Goal: Task Accomplishment & Management: Manage account settings

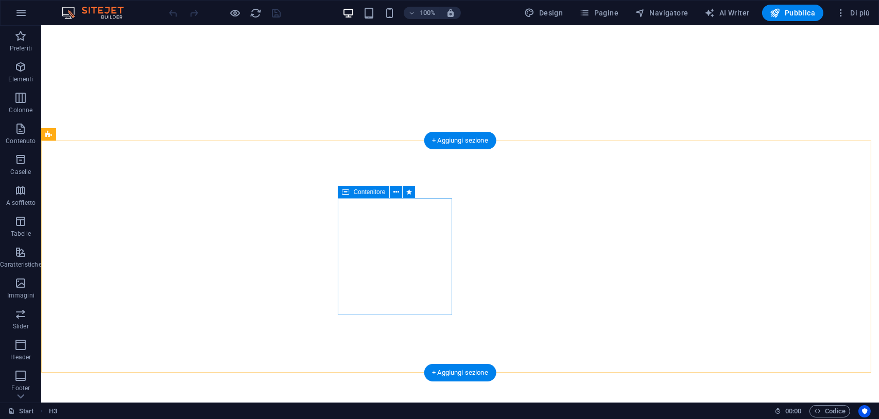
scroll to position [721, 0]
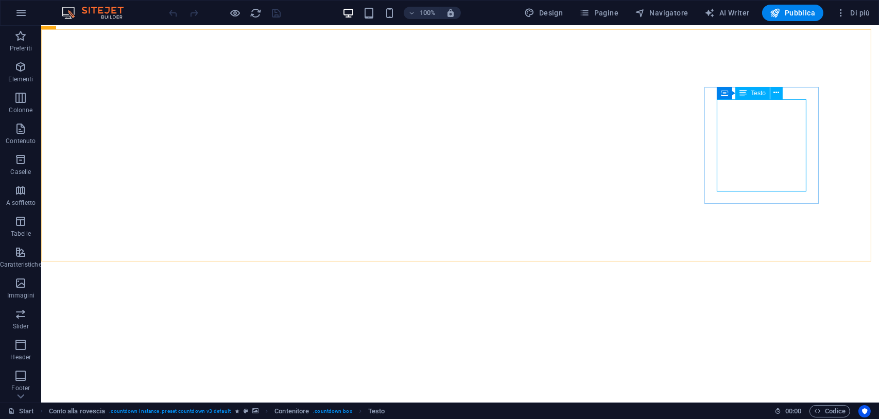
click at [757, 95] on span "Testo" at bounding box center [758, 93] width 15 height 6
click at [777, 94] on icon at bounding box center [777, 93] width 6 height 11
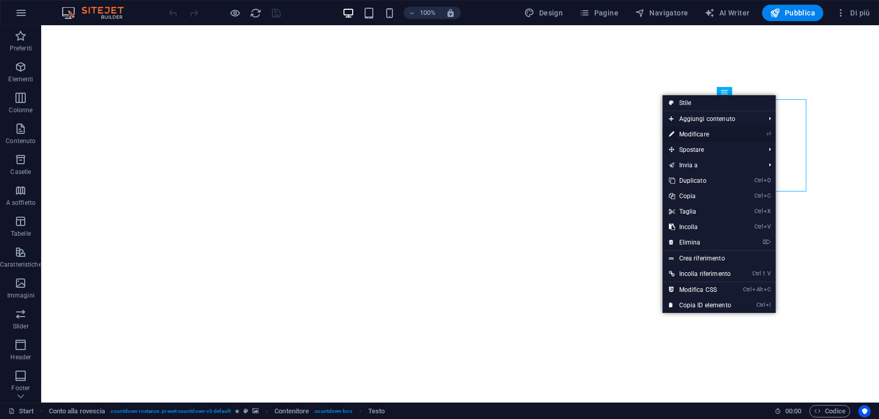
click at [708, 133] on link "⏎ Modificare" at bounding box center [700, 134] width 75 height 15
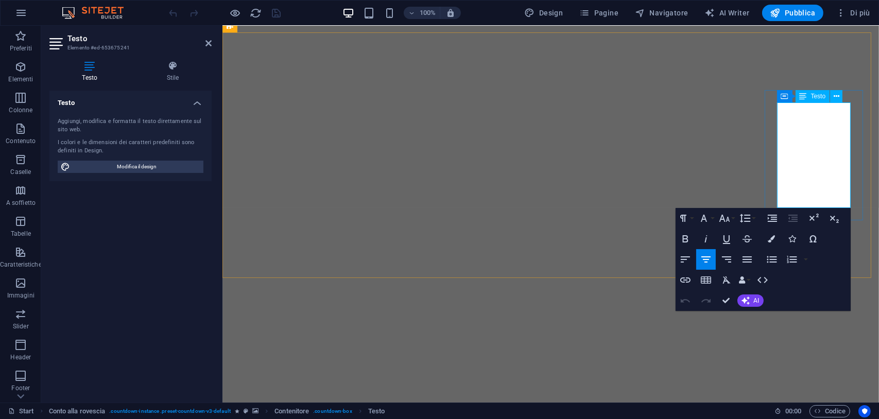
drag, startPoint x: 824, startPoint y: 136, endPoint x: 804, endPoint y: 150, distance: 24.3
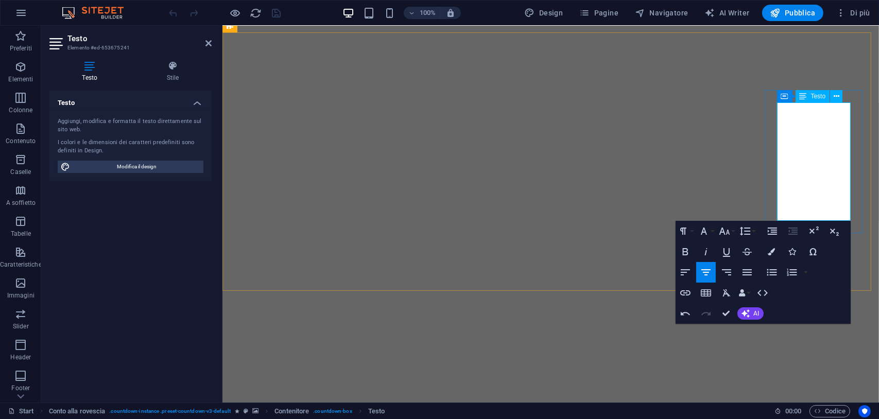
scroll to position [0, 5]
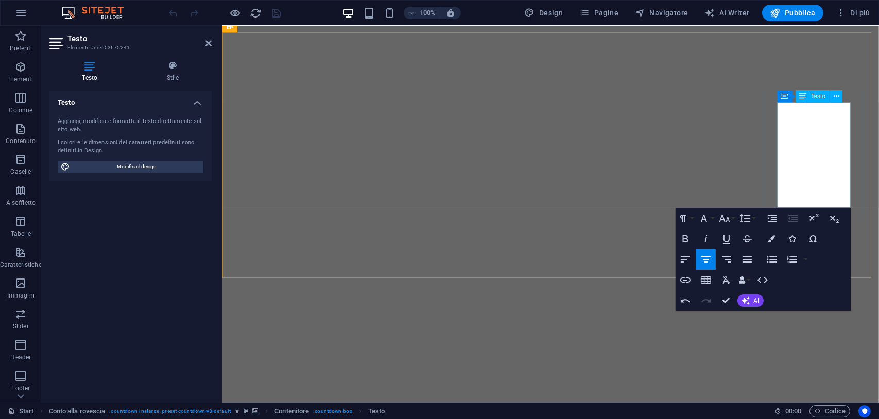
drag, startPoint x: 820, startPoint y: 161, endPoint x: 810, endPoint y: 150, distance: 14.6
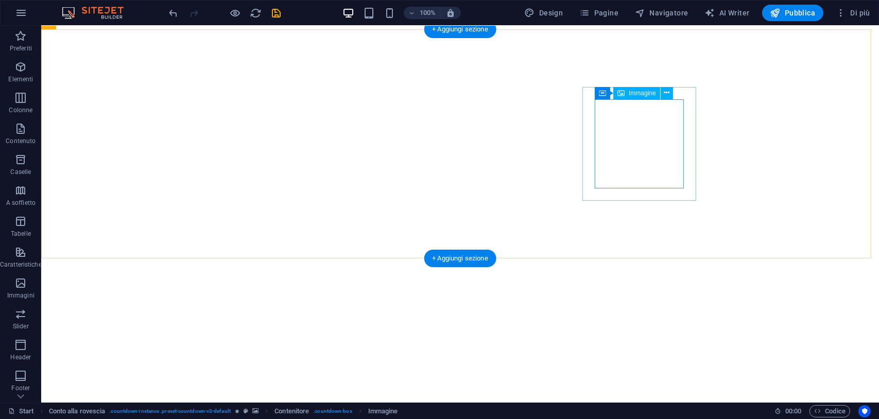
click at [670, 92] on button at bounding box center [667, 93] width 12 height 12
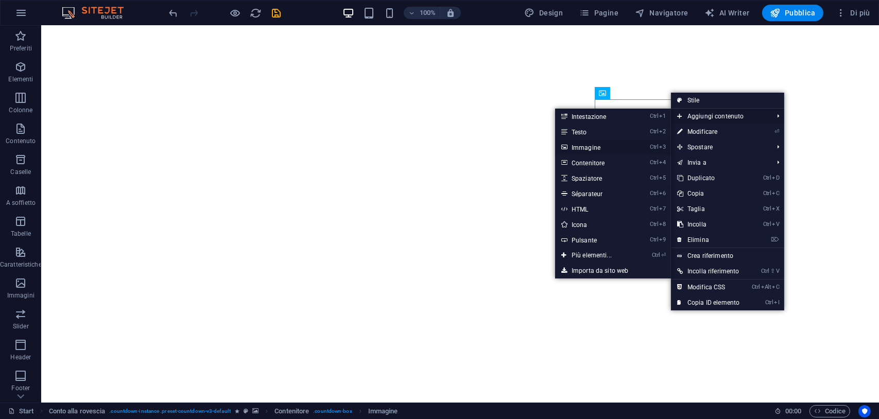
click at [612, 142] on link "Ctrl 3 Immagine" at bounding box center [593, 147] width 77 height 15
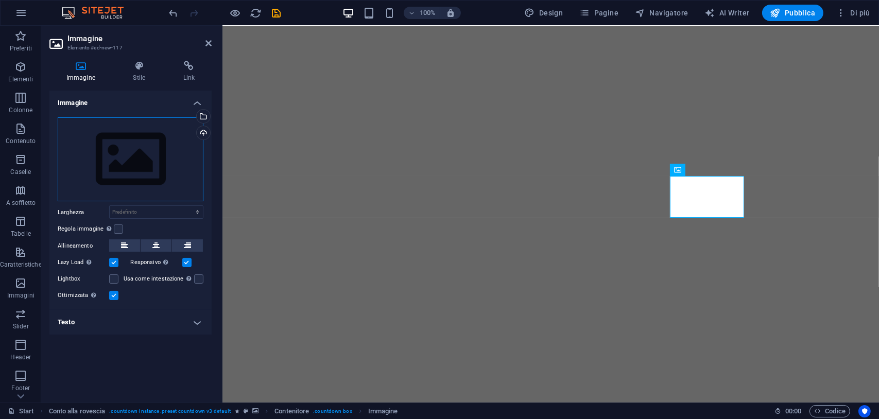
click at [132, 151] on div "Trascina qui i file, fai clic per sceglierli o selezionali da File o dalle nost…" at bounding box center [131, 159] width 146 height 84
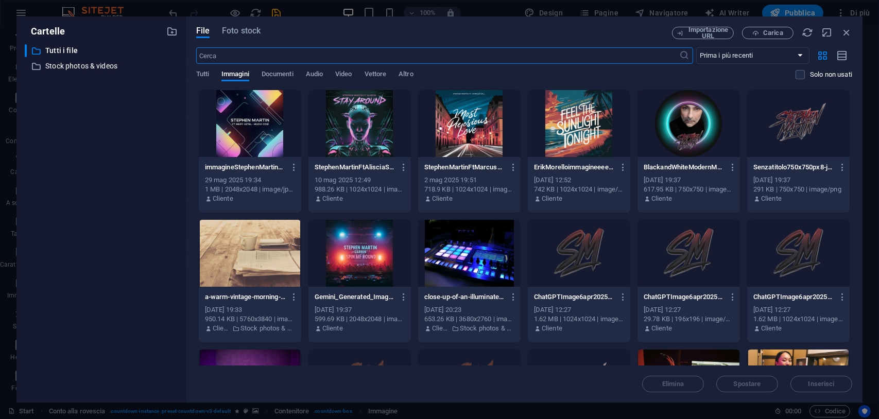
scroll to position [983, 0]
click at [778, 31] on span "Carica" at bounding box center [774, 33] width 20 height 6
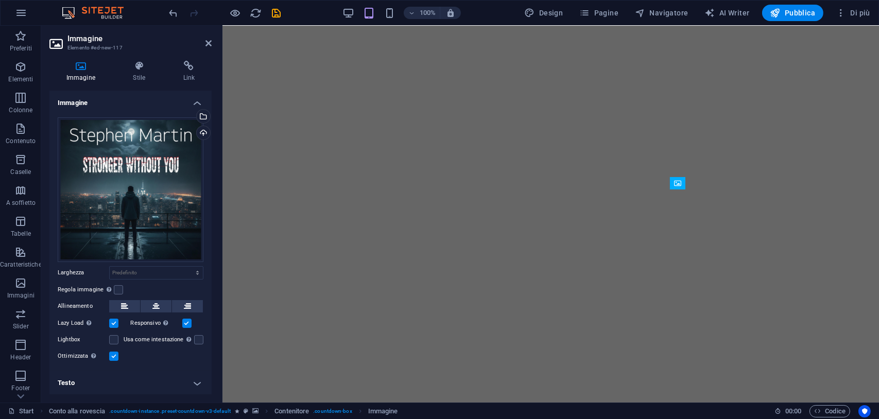
scroll to position [708, 0]
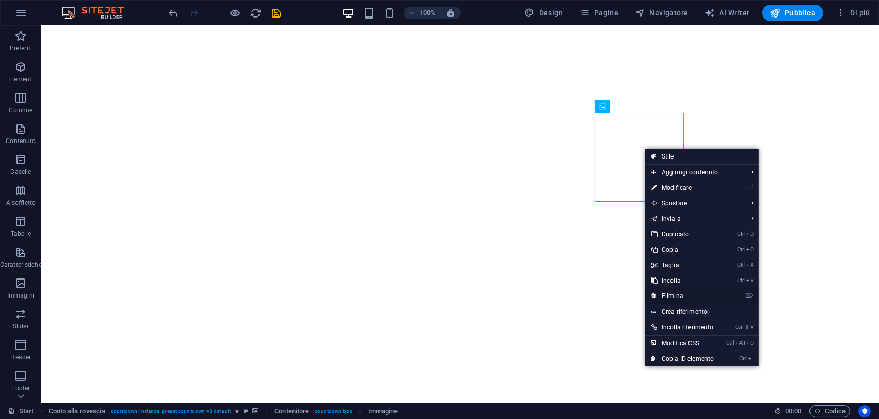
click at [665, 294] on link "⌦ Elimina" at bounding box center [683, 296] width 75 height 15
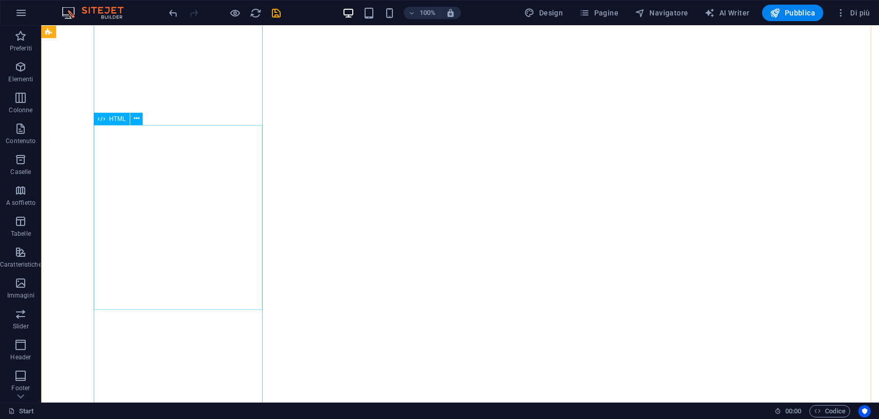
scroll to position [1172, 0]
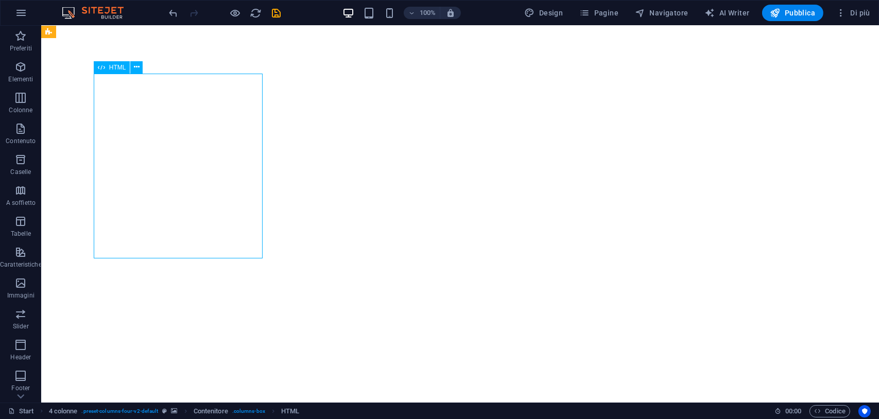
scroll to position [1275, 0]
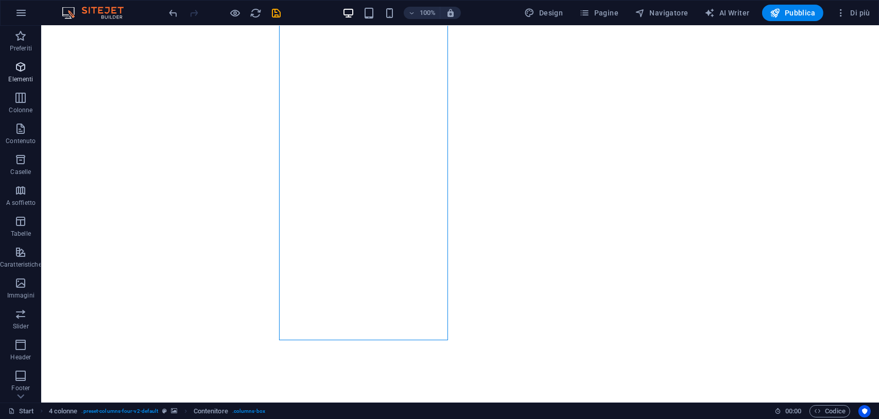
click at [21, 76] on p "Elementi" at bounding box center [20, 79] width 25 height 8
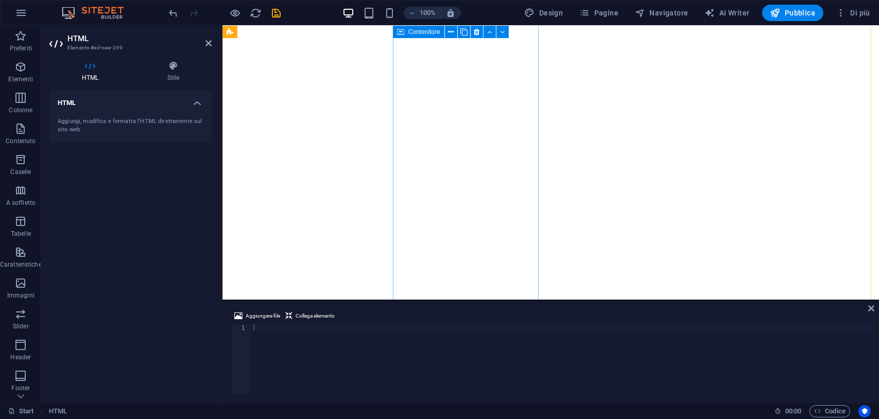
scroll to position [1469, 0]
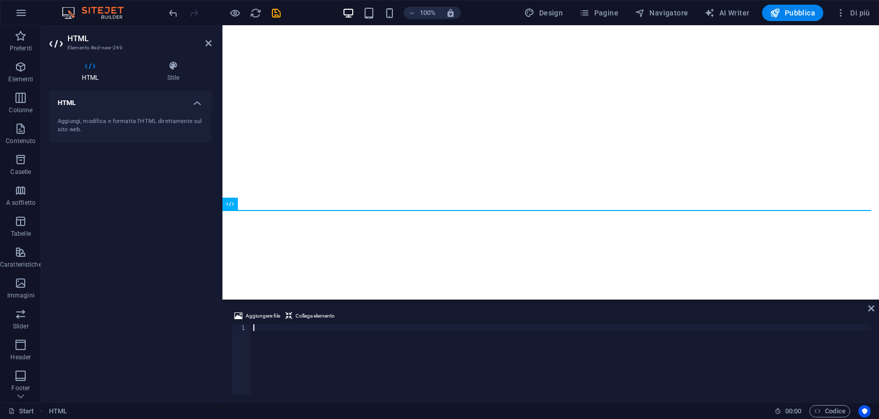
click at [328, 333] on div at bounding box center [561, 366] width 620 height 83
paste textarea "<iframe data-testid="embed-iframe" style="border-radius:12px" src="https://open…"
type textarea "<iframe data-testid="embed-iframe" style="border-radius:12px" src="https://open…"
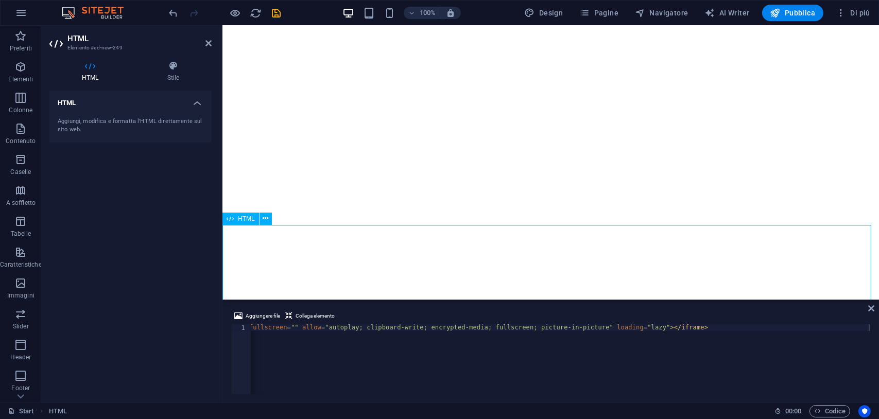
scroll to position [1572, 0]
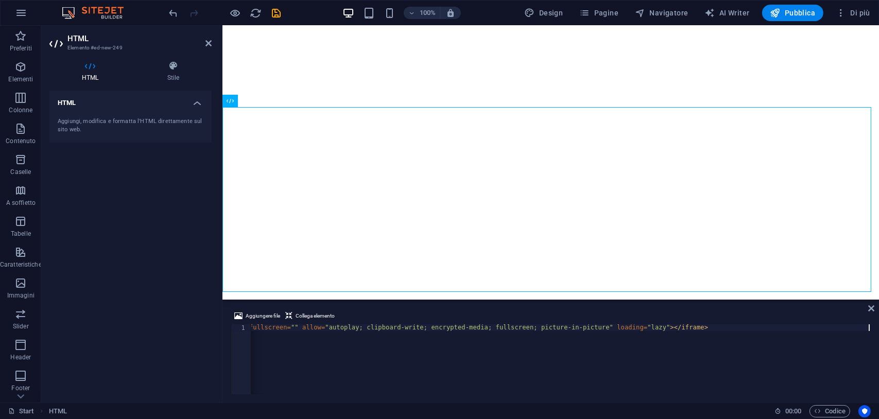
click at [421, 359] on div "< iframe data-testid = "embed-iframe" style = "border-radius:12px" src = "https…" at bounding box center [305, 365] width 1132 height 81
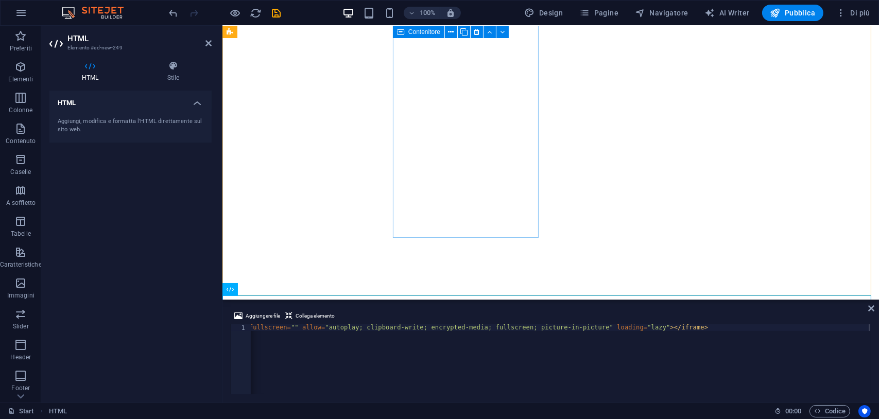
scroll to position [1469, 0]
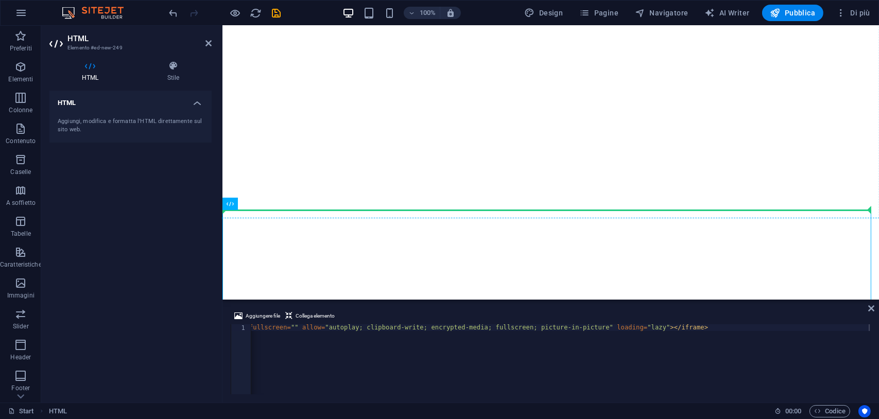
drag, startPoint x: 466, startPoint y: 230, endPoint x: 452, endPoint y: 66, distance: 163.9
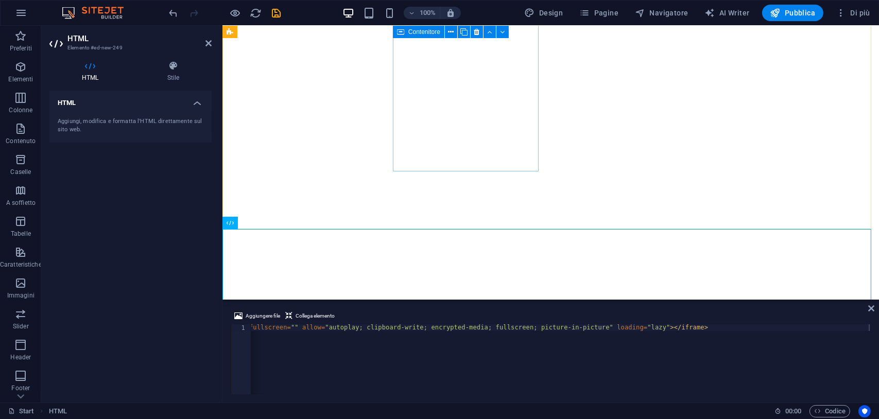
scroll to position [1366, 0]
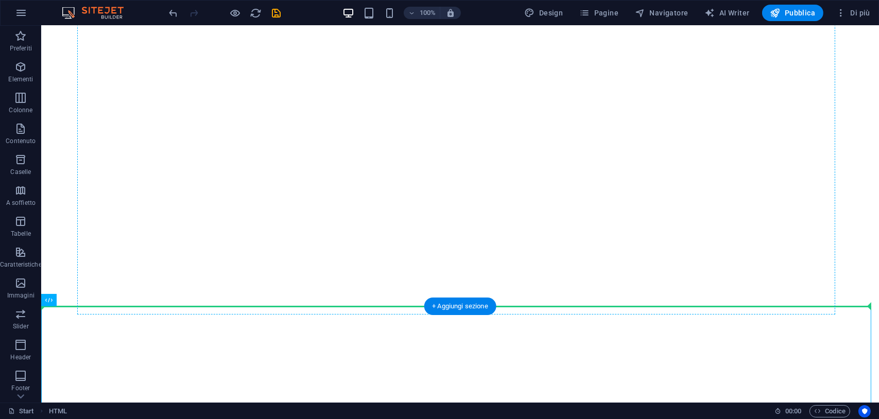
drag, startPoint x: 98, startPoint y: 324, endPoint x: 551, endPoint y: 138, distance: 490.1
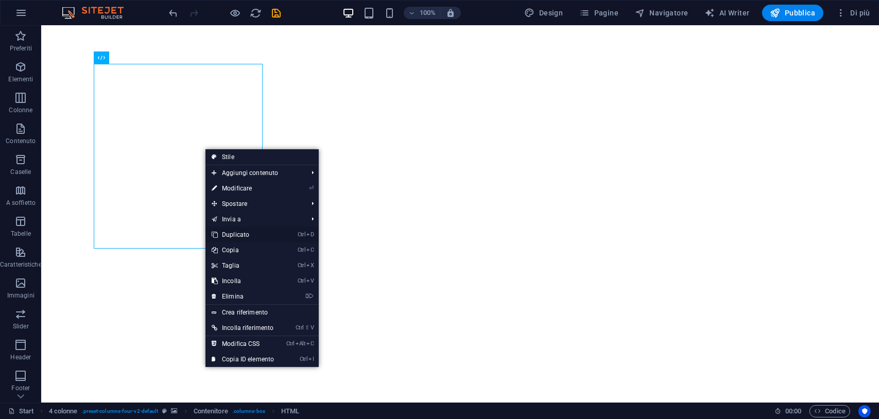
click at [242, 238] on link "Ctrl D Duplicato" at bounding box center [243, 234] width 75 height 15
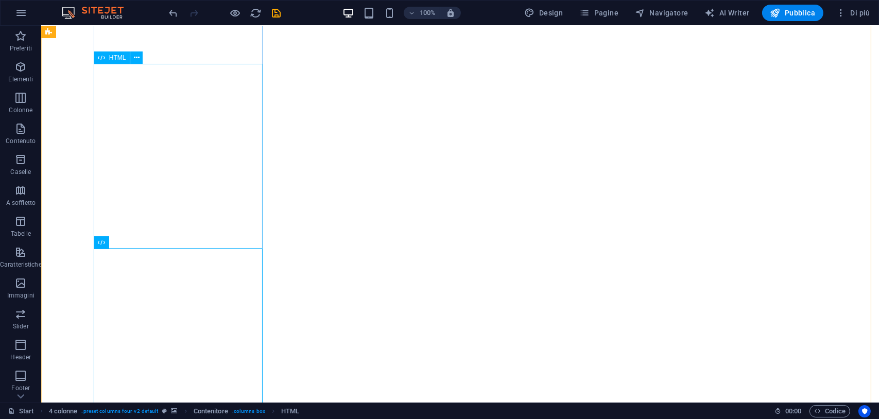
scroll to position [1469, 0]
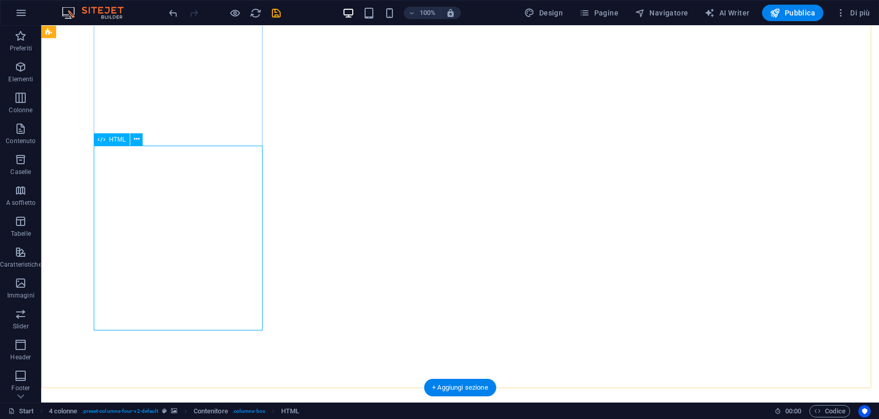
click at [116, 140] on span "HTML" at bounding box center [117, 140] width 17 height 6
click at [99, 140] on icon at bounding box center [101, 139] width 7 height 12
click at [134, 140] on icon at bounding box center [137, 139] width 6 height 11
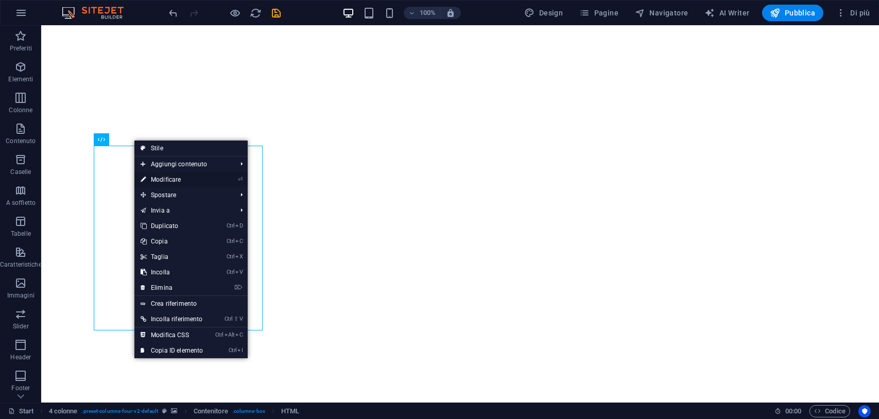
drag, startPoint x: 149, startPoint y: 180, endPoint x: 56, endPoint y: 176, distance: 92.8
click at [149, 180] on link "⏎ Modificare" at bounding box center [171, 179] width 75 height 15
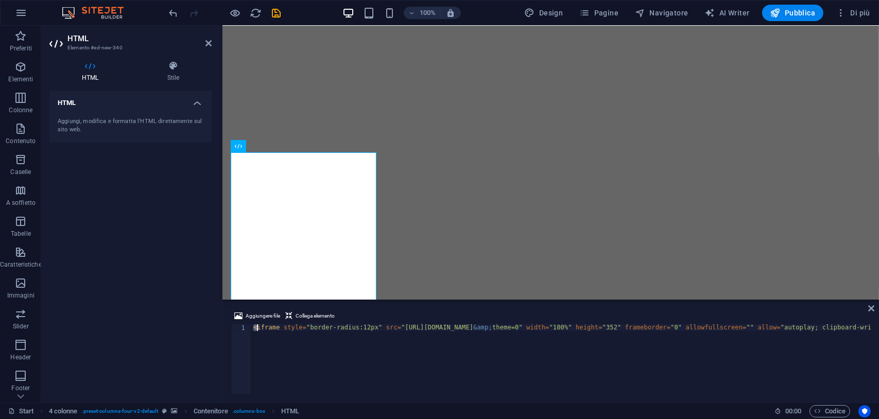
scroll to position [0, 432]
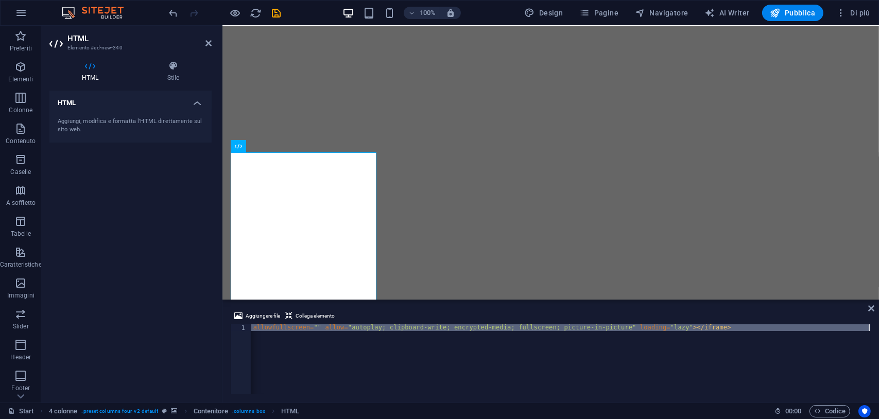
drag, startPoint x: 255, startPoint y: 325, endPoint x: 273, endPoint y: 352, distance: 33.2
click at [273, 352] on div "< iframe style = "border-radius:12px" src = "https://open.spotify.com/embed/tra…" at bounding box center [345, 365] width 1053 height 81
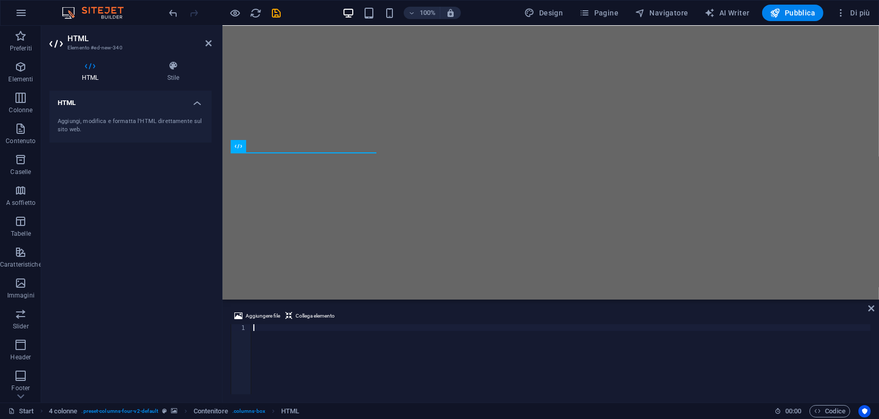
type textarea "<iframe data-testid="embed-iframe" style="border-radius:12px" src="https://open…"
click at [814, 350] on div "< iframe data-testid = "embed-iframe" style = "border-radius:12px" src = "https…" at bounding box center [305, 365] width 1132 height 81
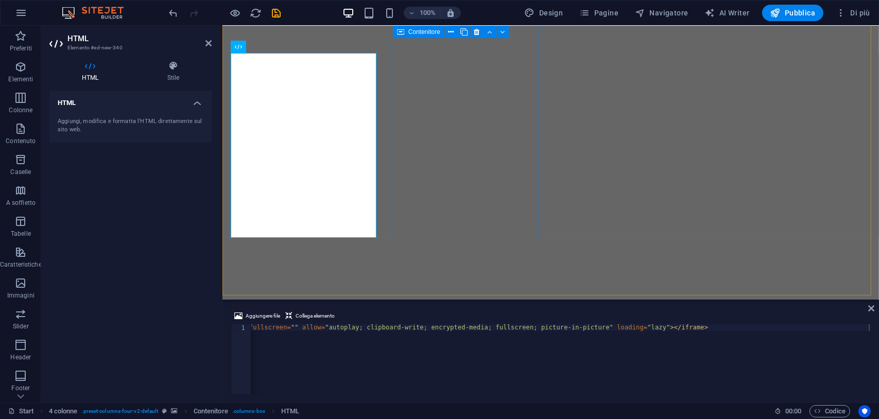
scroll to position [1572, 0]
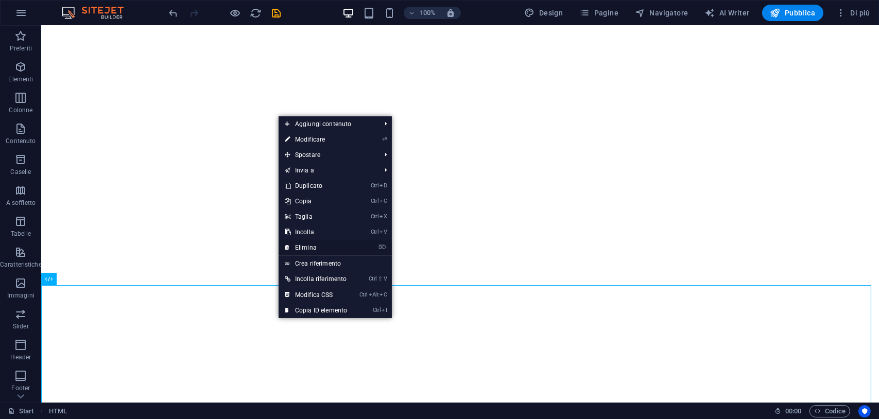
click at [308, 250] on link "⌦ Elimina" at bounding box center [316, 247] width 75 height 15
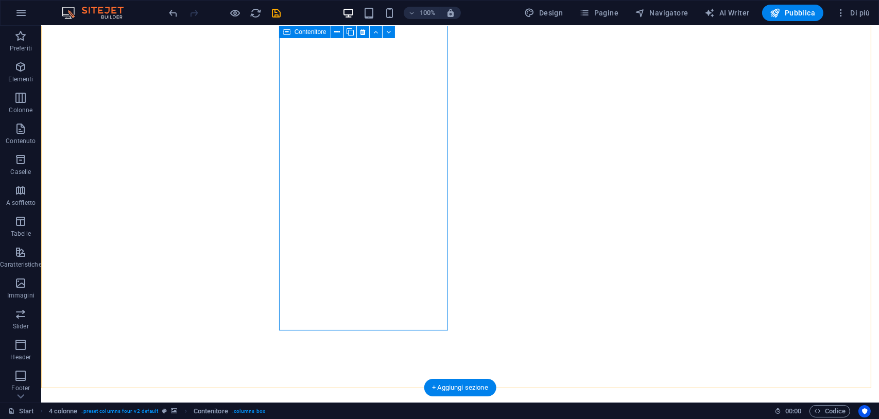
scroll to position [1623, 0]
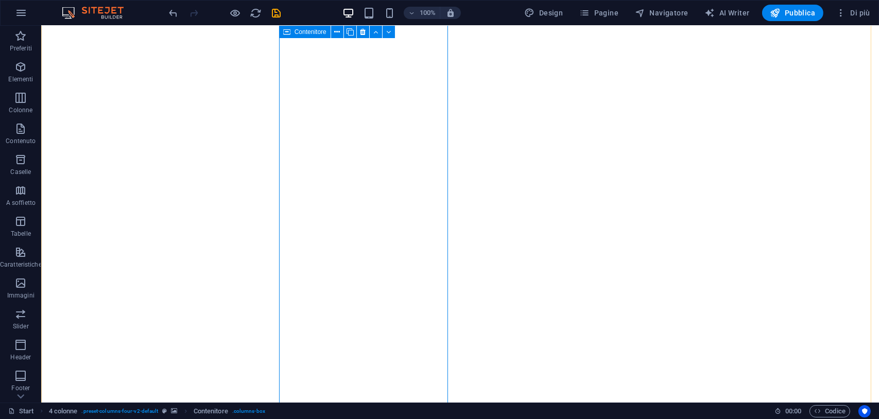
scroll to position [1263, 0]
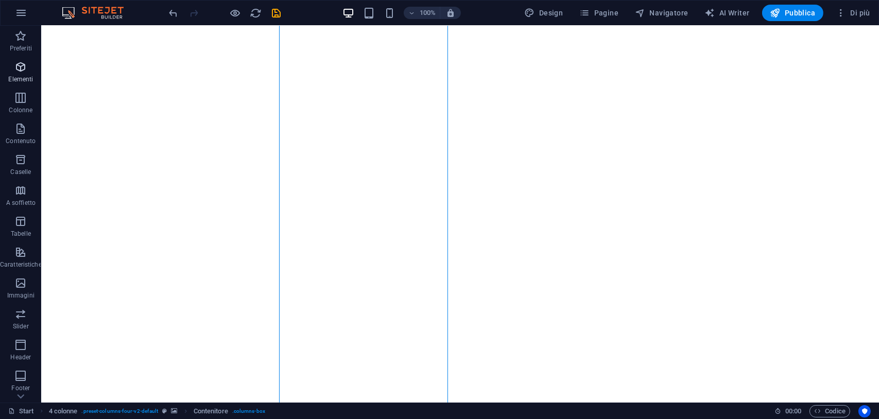
click at [25, 69] on icon "button" at bounding box center [20, 67] width 12 height 12
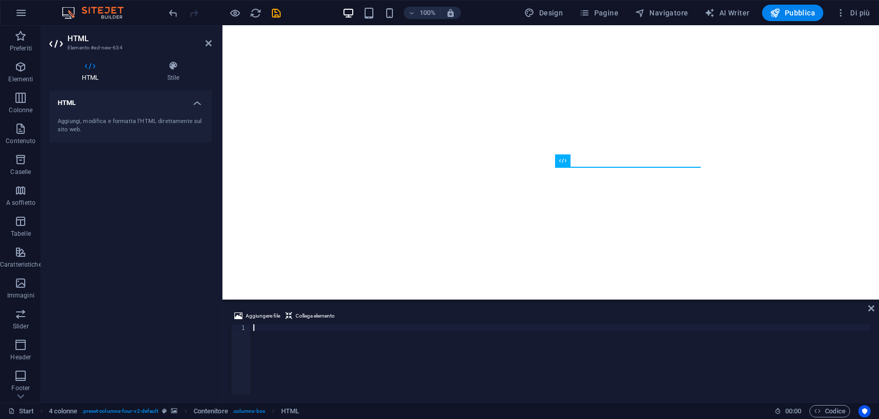
scroll to position [1270, 0]
type textarea "<iframe data-testid="embed-iframe" style="border-radius:12px" src="https://open…"
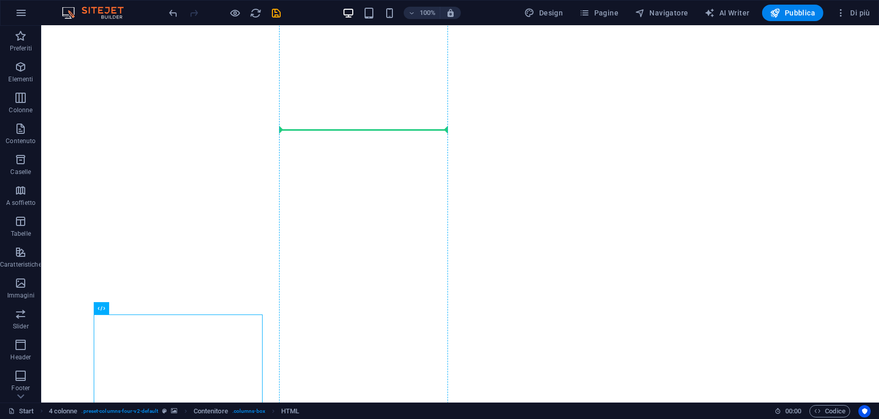
scroll to position [1286, 0]
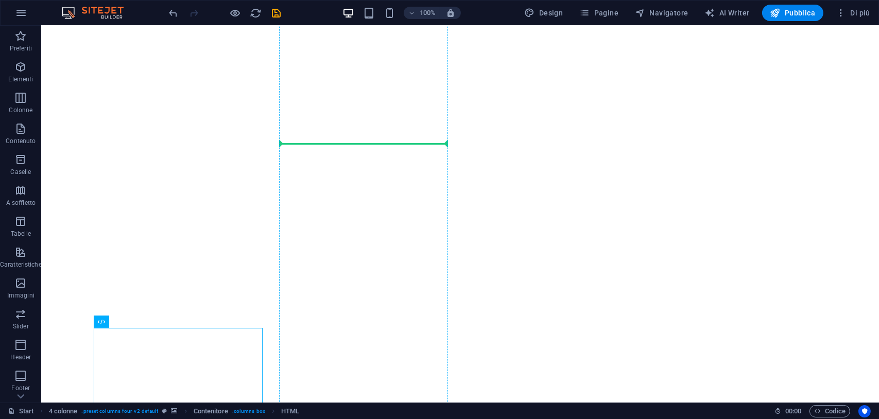
drag, startPoint x: 147, startPoint y: 264, endPoint x: 359, endPoint y: 134, distance: 247.7
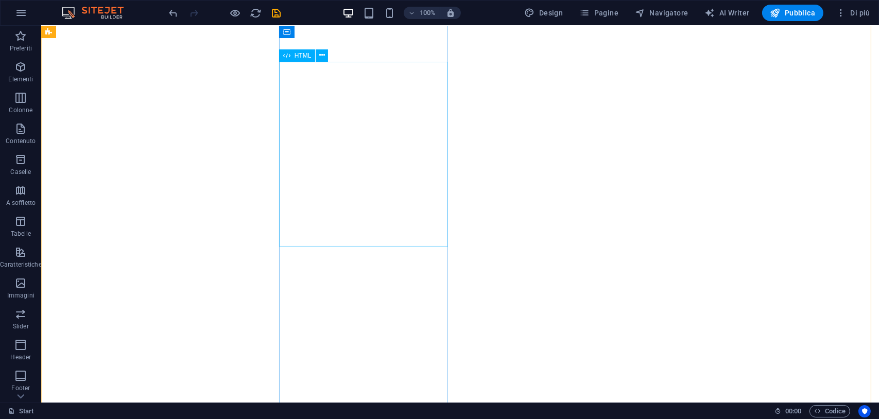
scroll to position [1338, 0]
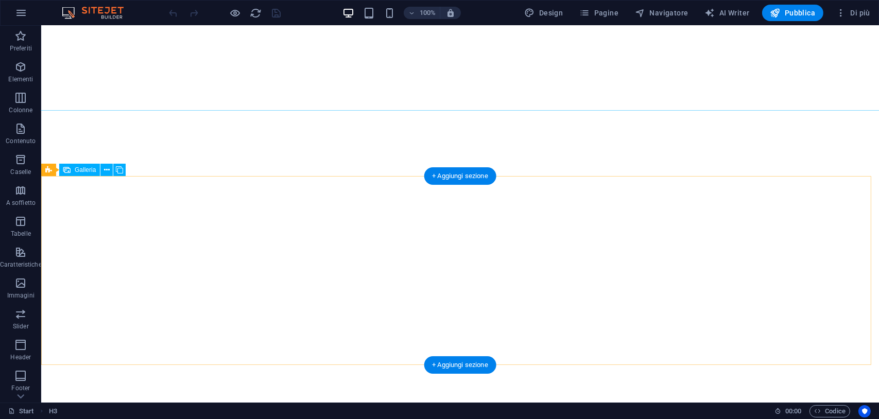
scroll to position [3408, 0]
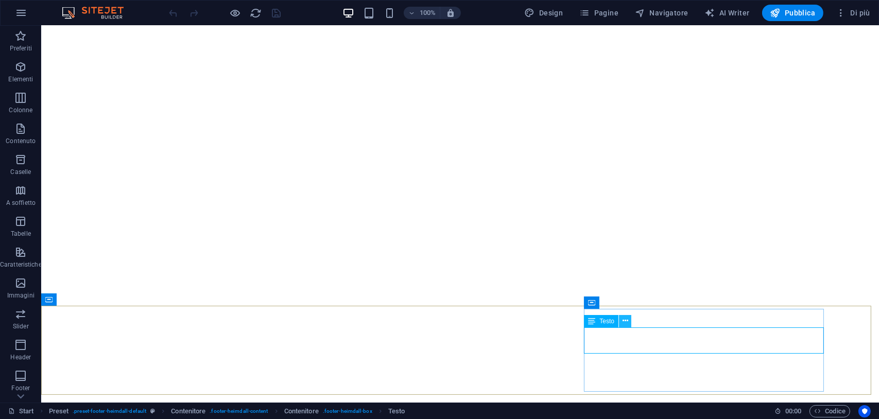
click at [625, 323] on icon at bounding box center [626, 321] width 6 height 11
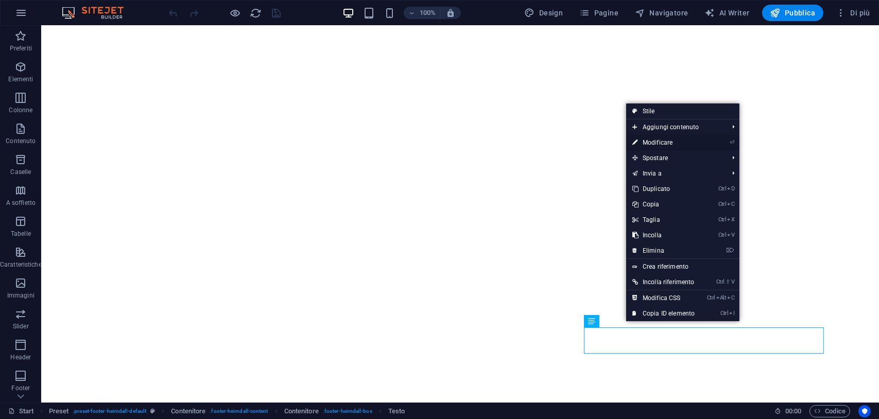
click at [663, 140] on link "⏎ Modificare" at bounding box center [663, 142] width 75 height 15
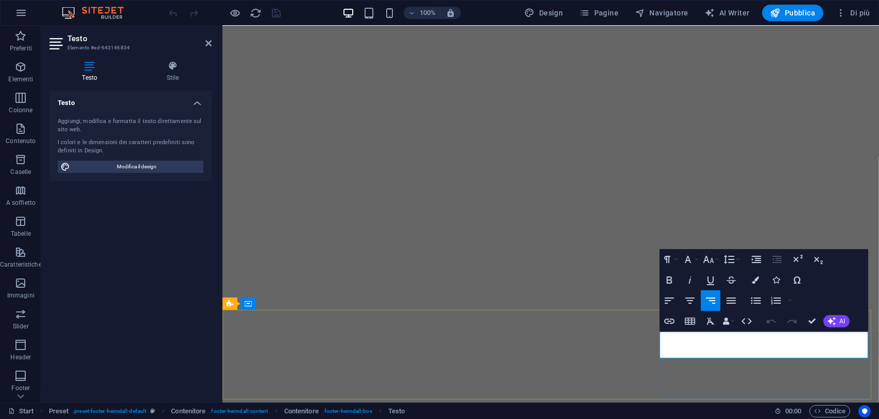
scroll to position [3345, 4]
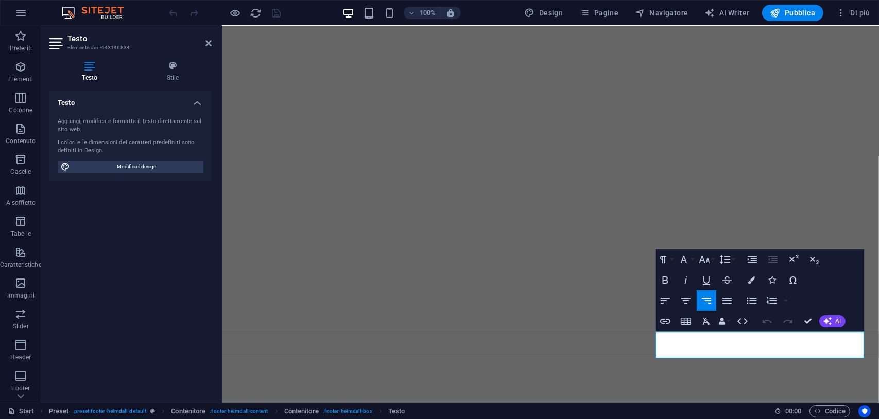
drag, startPoint x: 757, startPoint y: 338, endPoint x: 868, endPoint y: 338, distance: 110.3
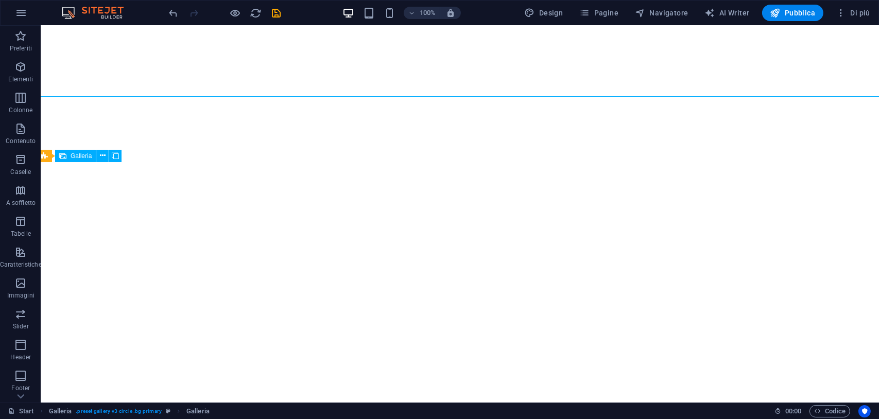
scroll to position [3408, 4]
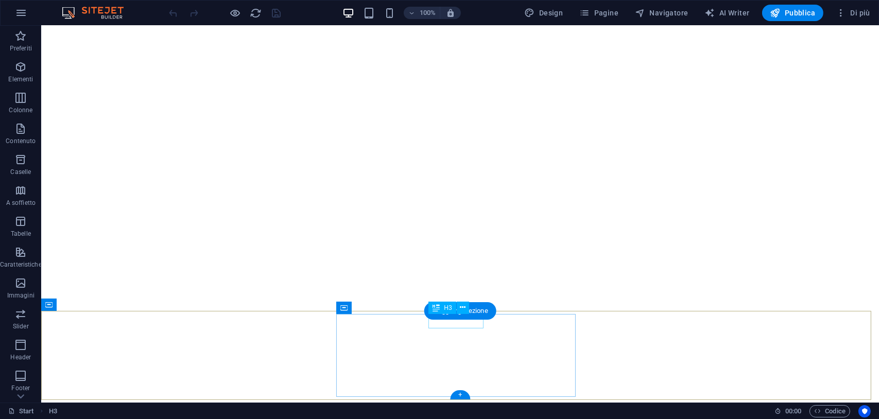
scroll to position [3408, 0]
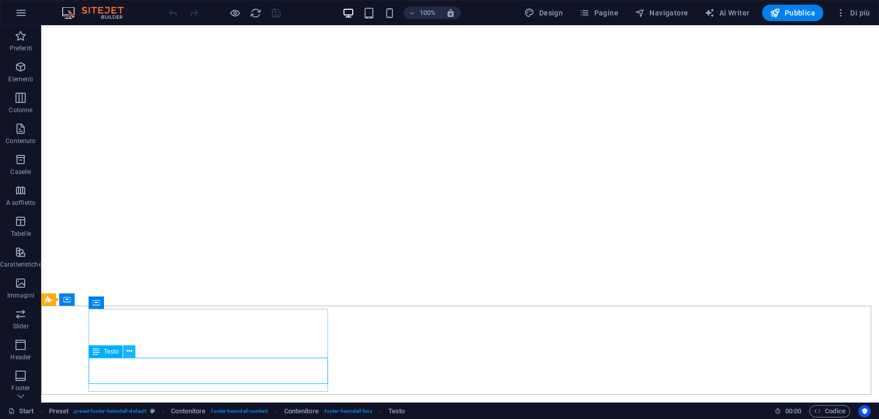
click at [128, 351] on icon at bounding box center [130, 351] width 6 height 11
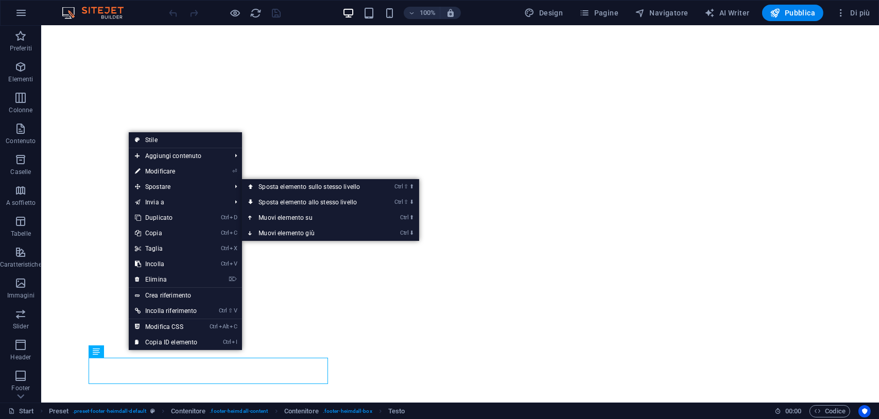
drag, startPoint x: 165, startPoint y: 174, endPoint x: 173, endPoint y: 238, distance: 64.4
click at [165, 174] on link "⏎ Modificare" at bounding box center [166, 171] width 75 height 15
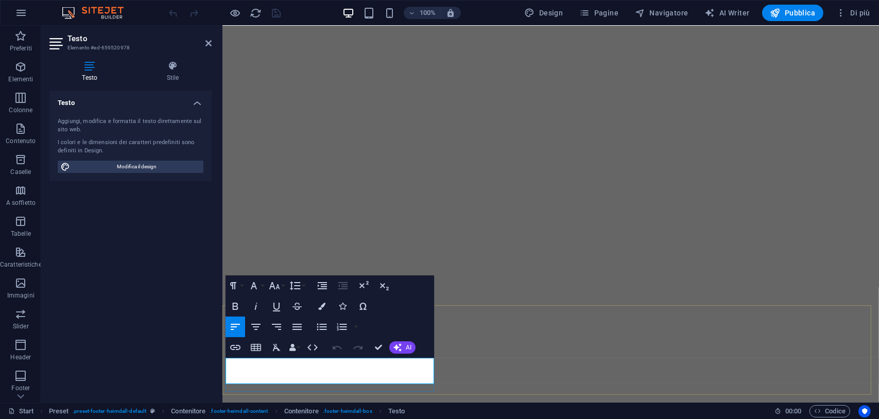
scroll to position [3350, 0]
drag, startPoint x: 398, startPoint y: 378, endPoint x: 223, endPoint y: 359, distance: 175.7
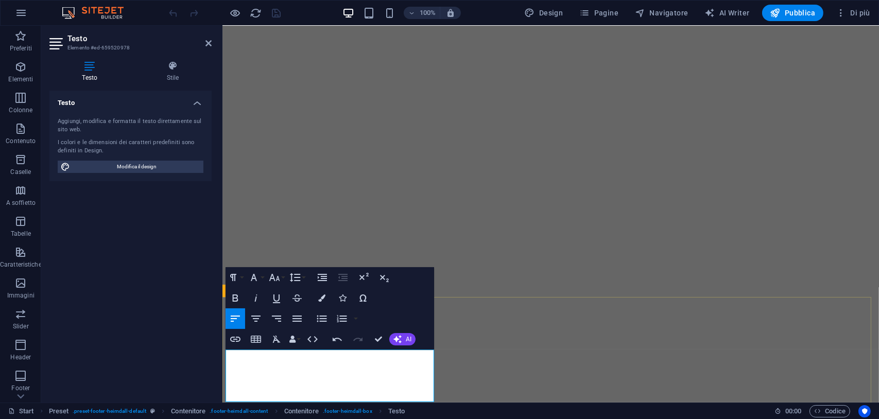
scroll to position [3358, 0]
drag, startPoint x: 430, startPoint y: 387, endPoint x: 223, endPoint y: 361, distance: 208.8
click at [275, 280] on icon "button" at bounding box center [274, 277] width 11 height 7
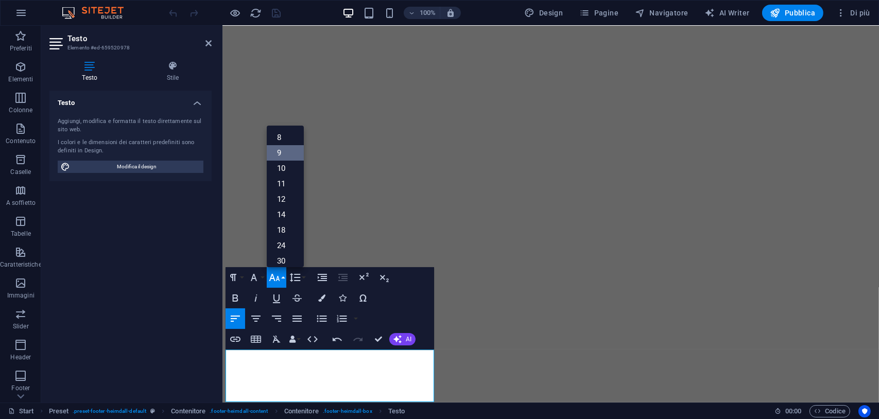
click at [286, 158] on link "9" at bounding box center [285, 152] width 37 height 15
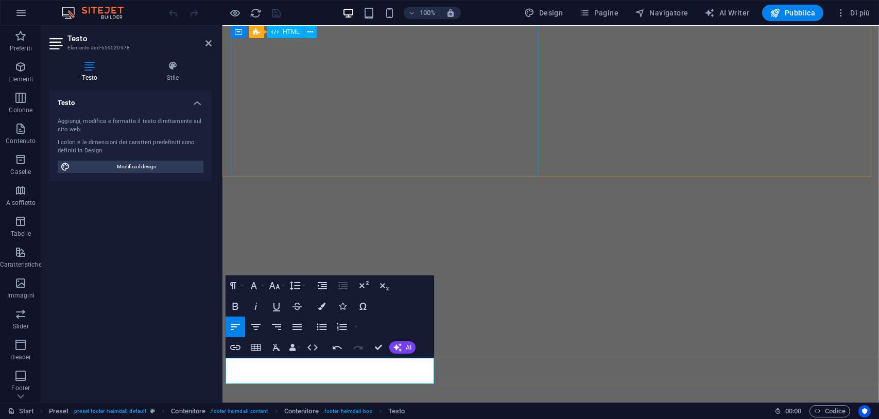
scroll to position [3350, 0]
click at [257, 330] on icon "button" at bounding box center [256, 327] width 12 height 12
drag, startPoint x: 418, startPoint y: 380, endPoint x: 585, endPoint y: 366, distance: 167.5
click at [280, 287] on icon "button" at bounding box center [274, 286] width 12 height 12
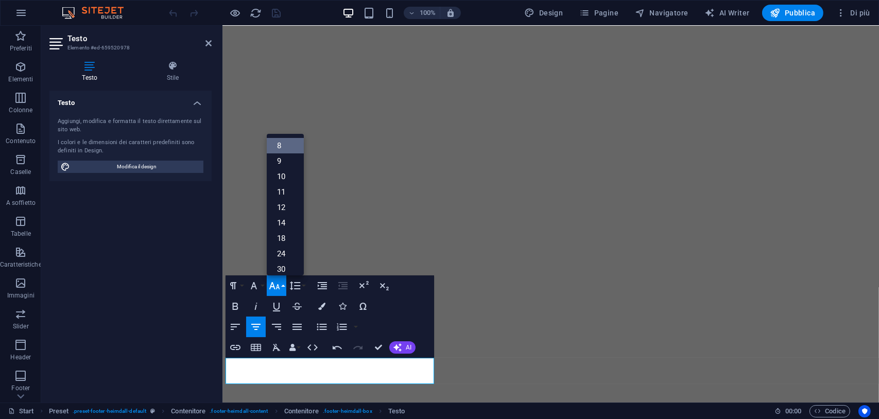
click at [281, 147] on link "8" at bounding box center [285, 145] width 37 height 15
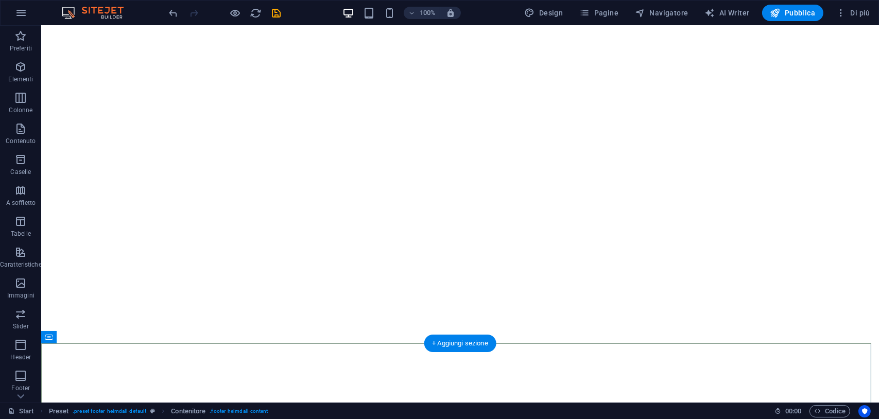
scroll to position [3408, 0]
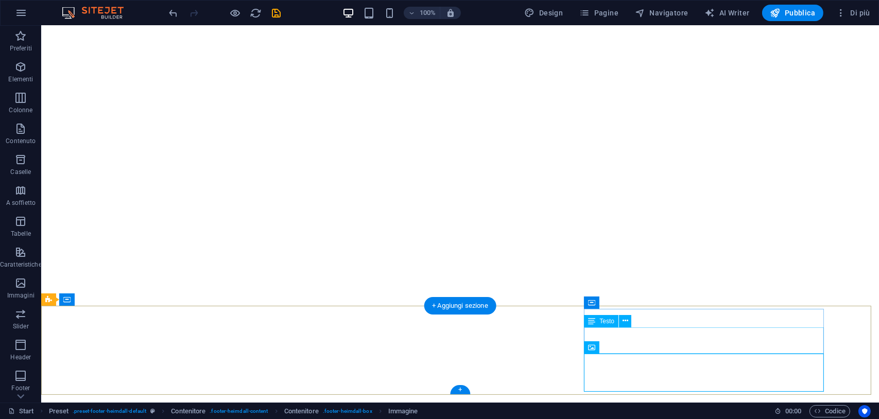
click at [628, 318] on icon at bounding box center [626, 321] width 6 height 11
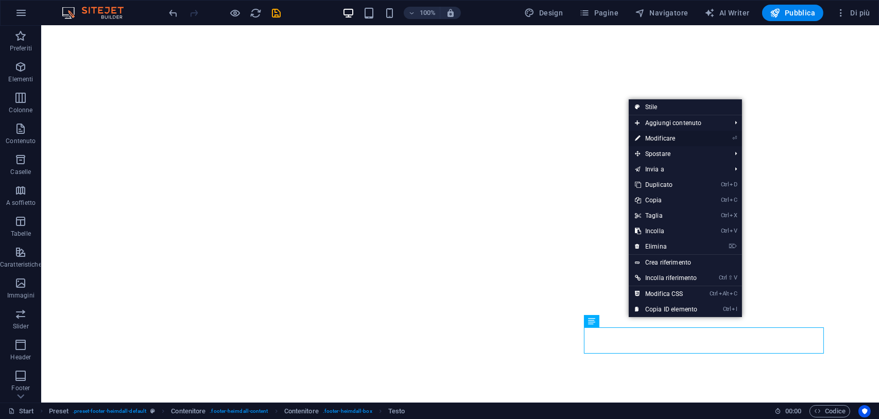
click at [670, 144] on link "⏎ Modificare" at bounding box center [666, 138] width 75 height 15
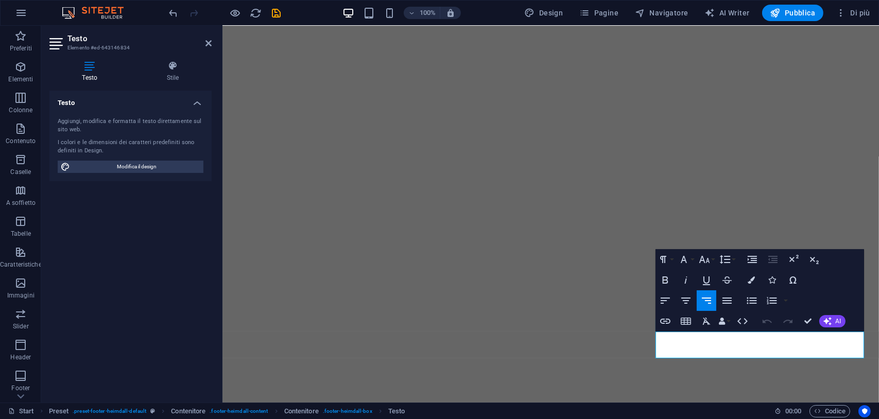
scroll to position [3345, 4]
drag, startPoint x: 780, startPoint y: 341, endPoint x: 873, endPoint y: 355, distance: 94.4
click at [686, 302] on icon "button" at bounding box center [686, 301] width 12 height 12
click at [707, 301] on icon "button" at bounding box center [706, 301] width 9 height 6
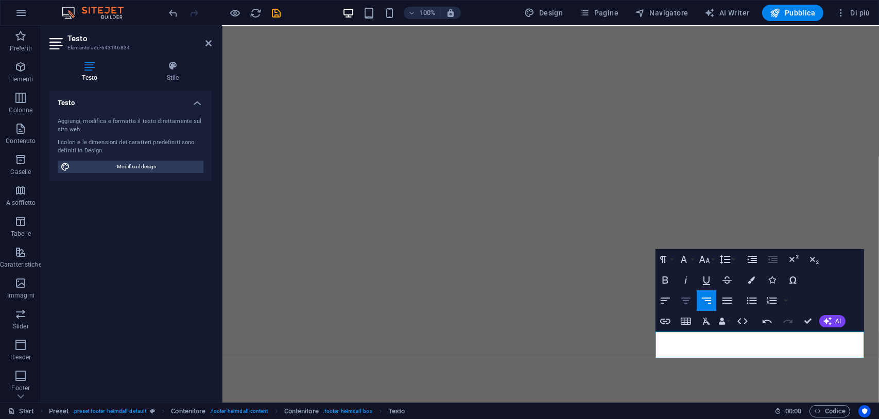
click at [690, 299] on icon "button" at bounding box center [686, 301] width 12 height 12
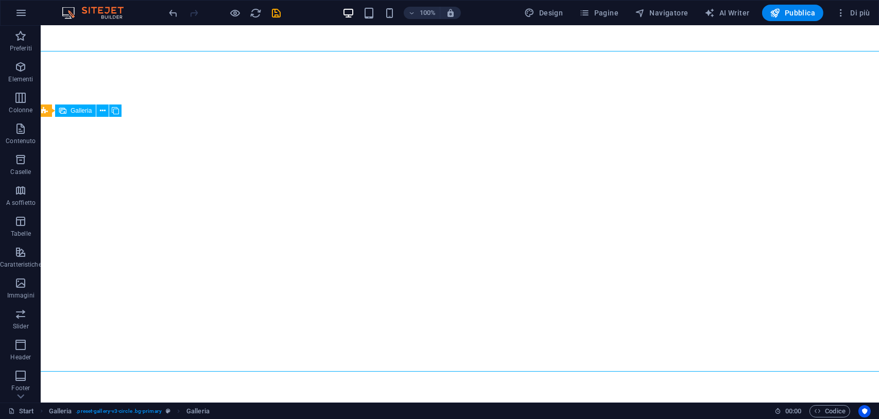
scroll to position [3408, 4]
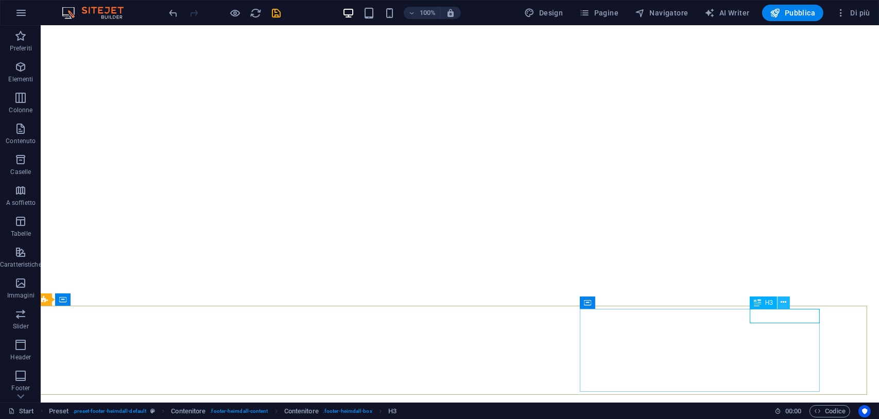
click at [783, 298] on icon at bounding box center [785, 302] width 6 height 11
click at [636, 303] on icon at bounding box center [639, 302] width 6 height 11
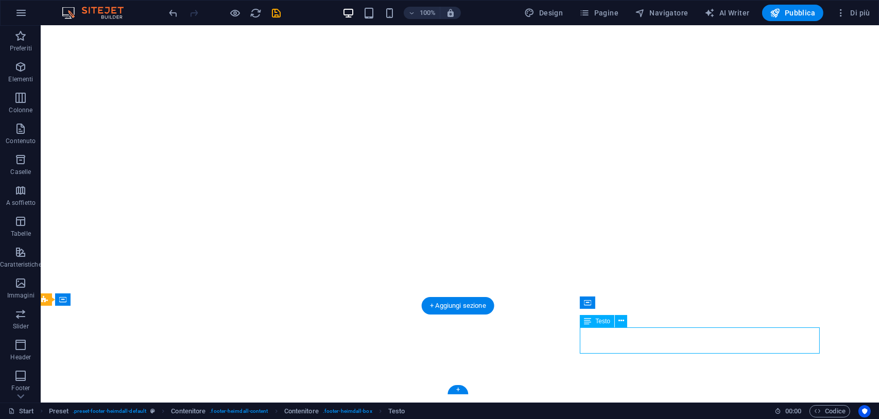
drag, startPoint x: 745, startPoint y: 348, endPoint x: 683, endPoint y: 344, distance: 61.9
click at [619, 323] on icon at bounding box center [622, 321] width 6 height 11
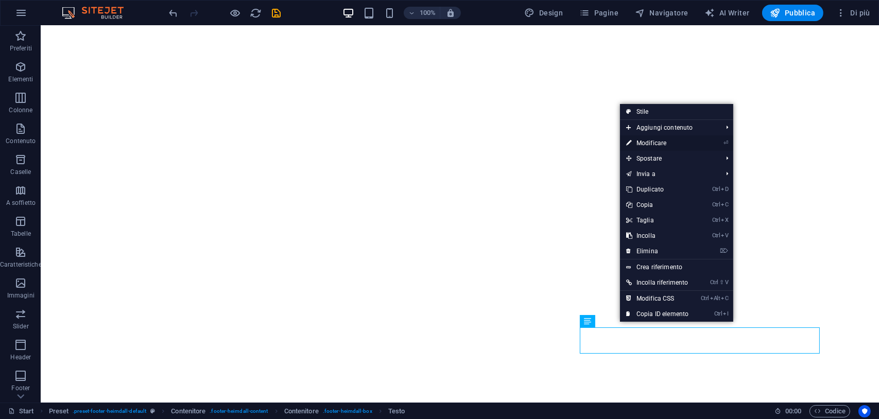
click at [662, 142] on link "⏎ Modificare" at bounding box center [657, 143] width 75 height 15
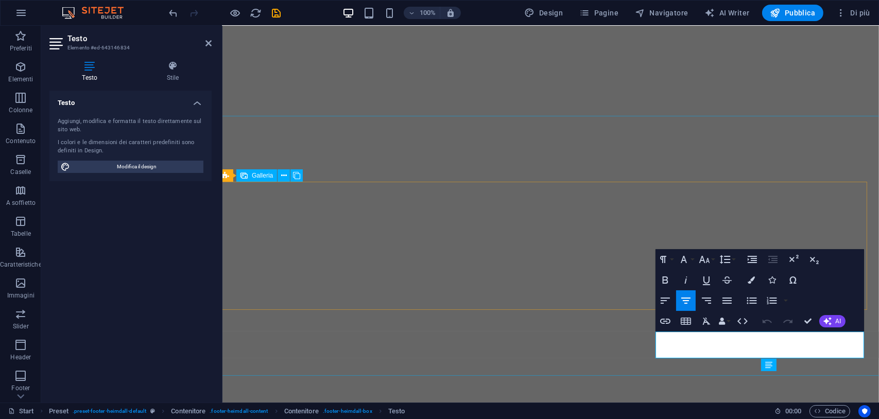
scroll to position [3345, 4]
drag, startPoint x: 804, startPoint y: 352, endPoint x: 712, endPoint y: 337, distance: 93.5
click at [707, 304] on icon "button" at bounding box center [707, 301] width 12 height 12
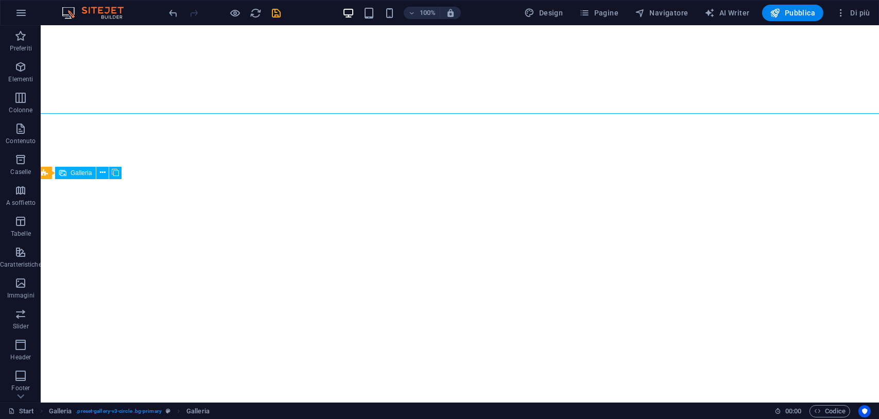
scroll to position [3408, 4]
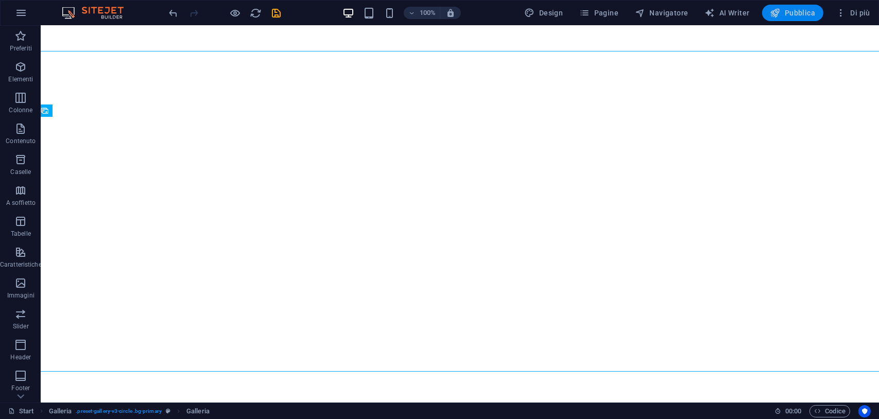
click at [809, 13] on span "Pubblica" at bounding box center [793, 13] width 45 height 10
